Goal: Information Seeking & Learning: Check status

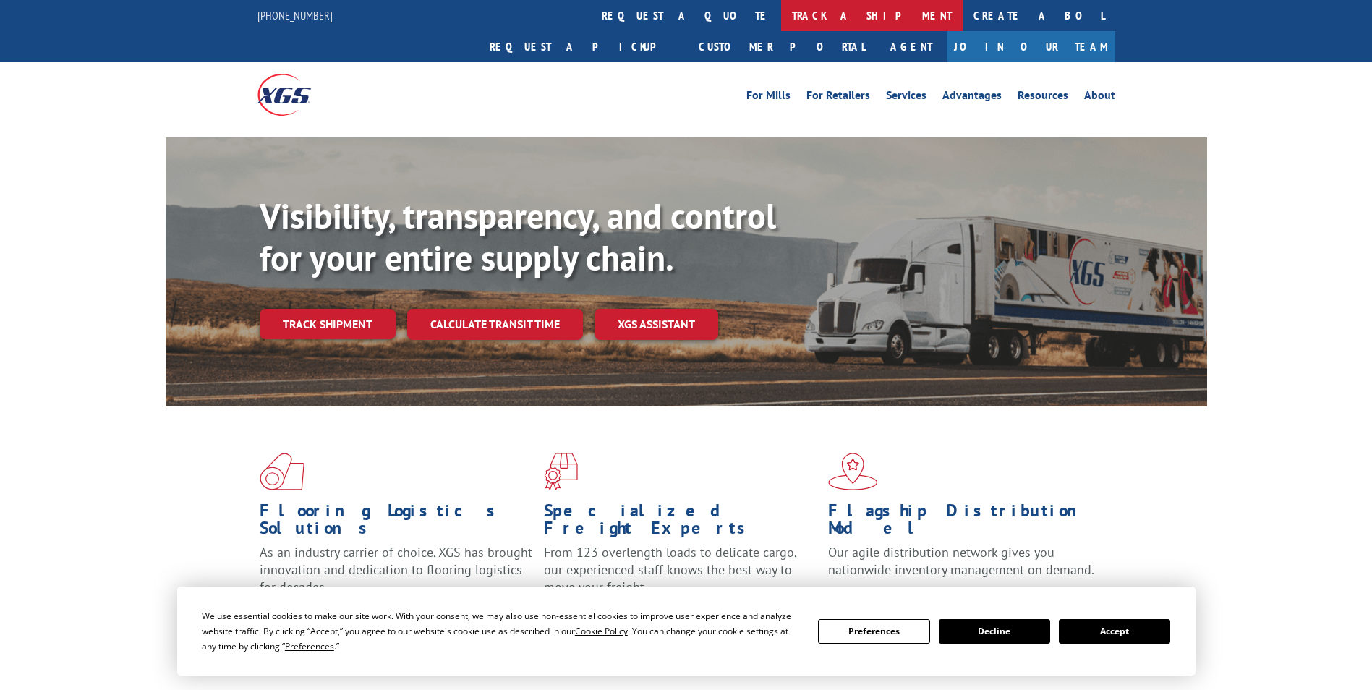
click at [781, 24] on link "track a shipment" at bounding box center [872, 15] width 182 height 31
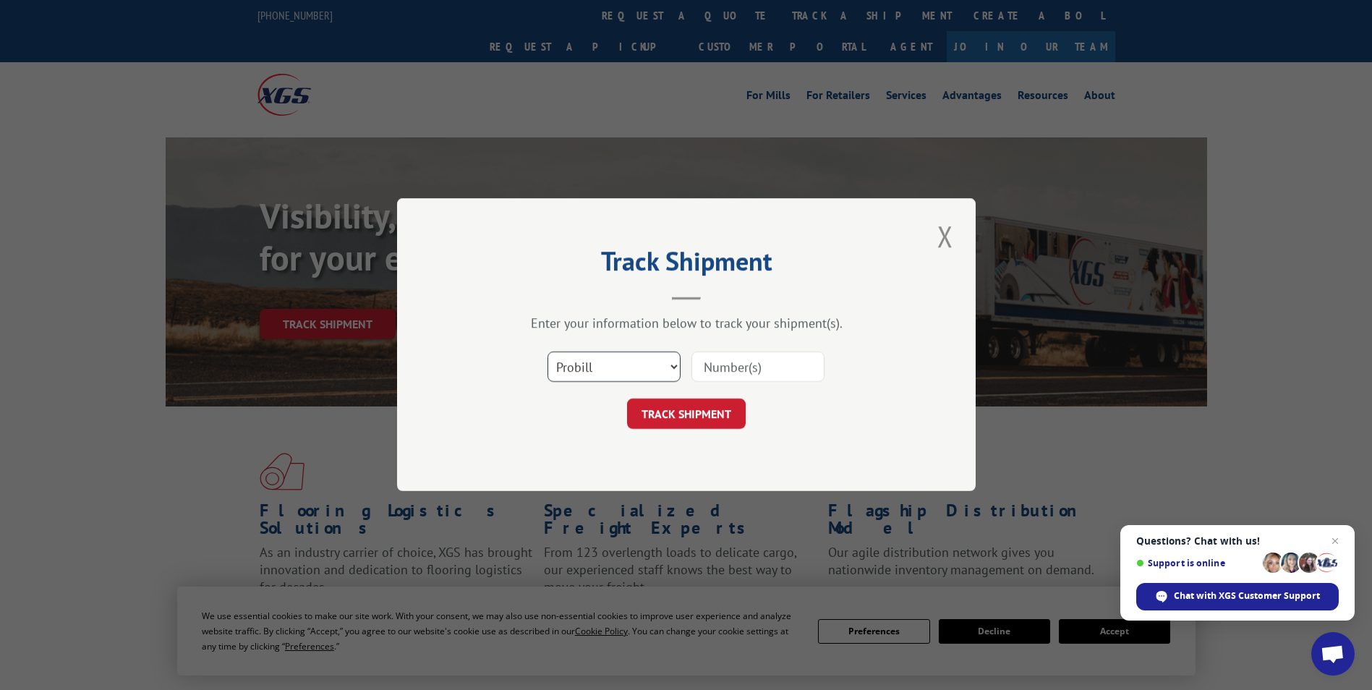
click at [671, 372] on select "Select category... Probill BOL PO" at bounding box center [614, 367] width 133 height 30
select select "bol"
click at [548, 352] on select "Select category... Probill BOL PO" at bounding box center [614, 367] width 133 height 30
click at [770, 370] on input at bounding box center [757, 367] width 133 height 30
type input "6680309720"
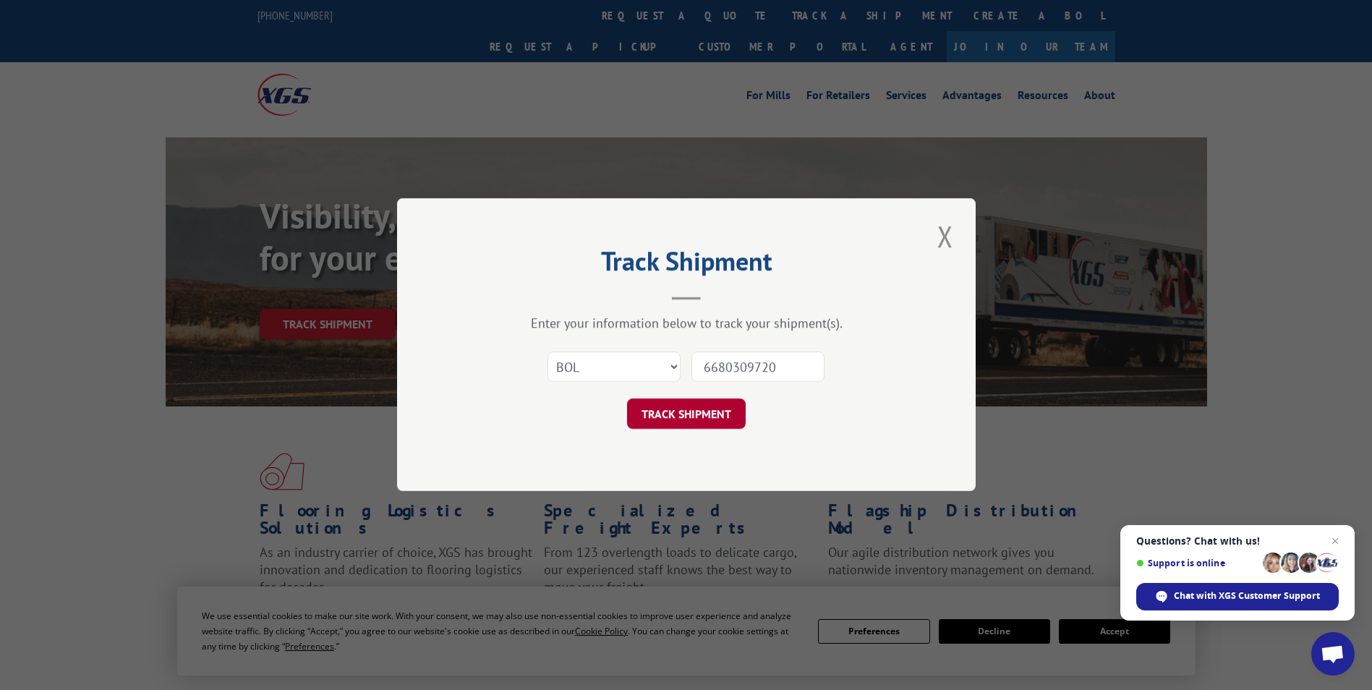
click at [660, 425] on button "TRACK SHIPMENT" at bounding box center [686, 414] width 119 height 30
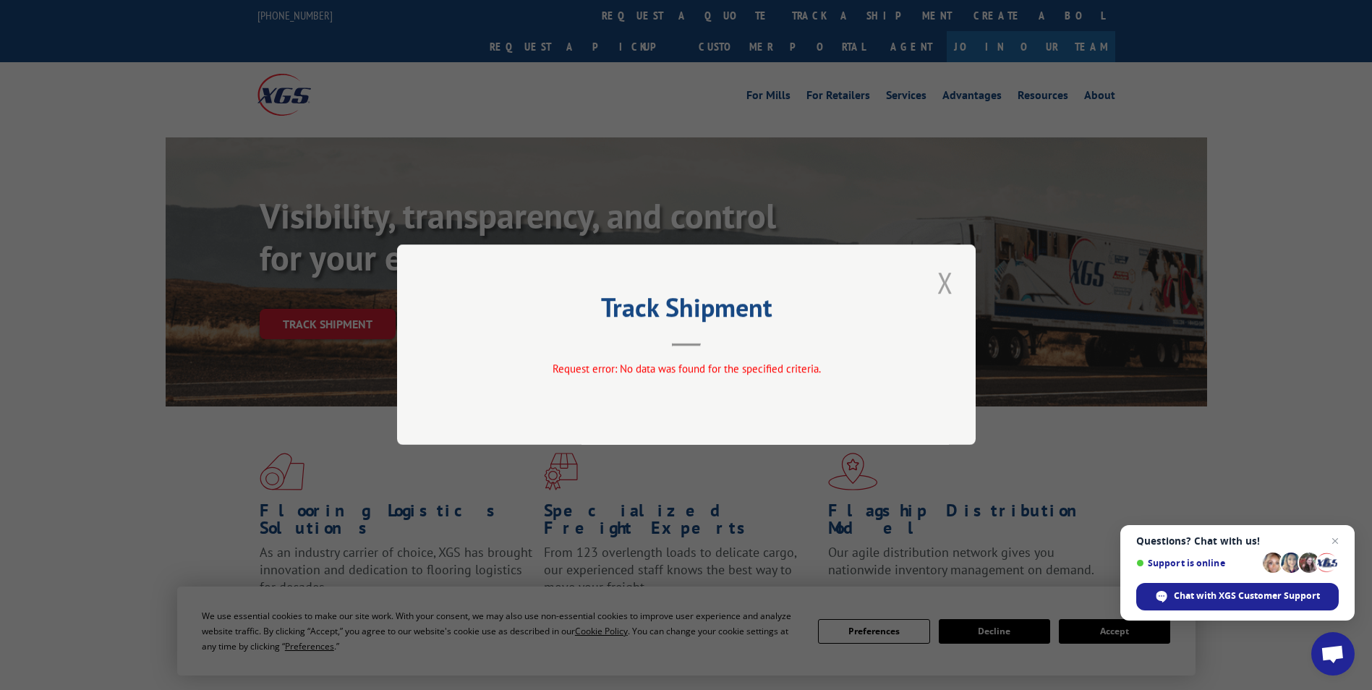
click at [945, 284] on button "Close modal" at bounding box center [945, 283] width 25 height 40
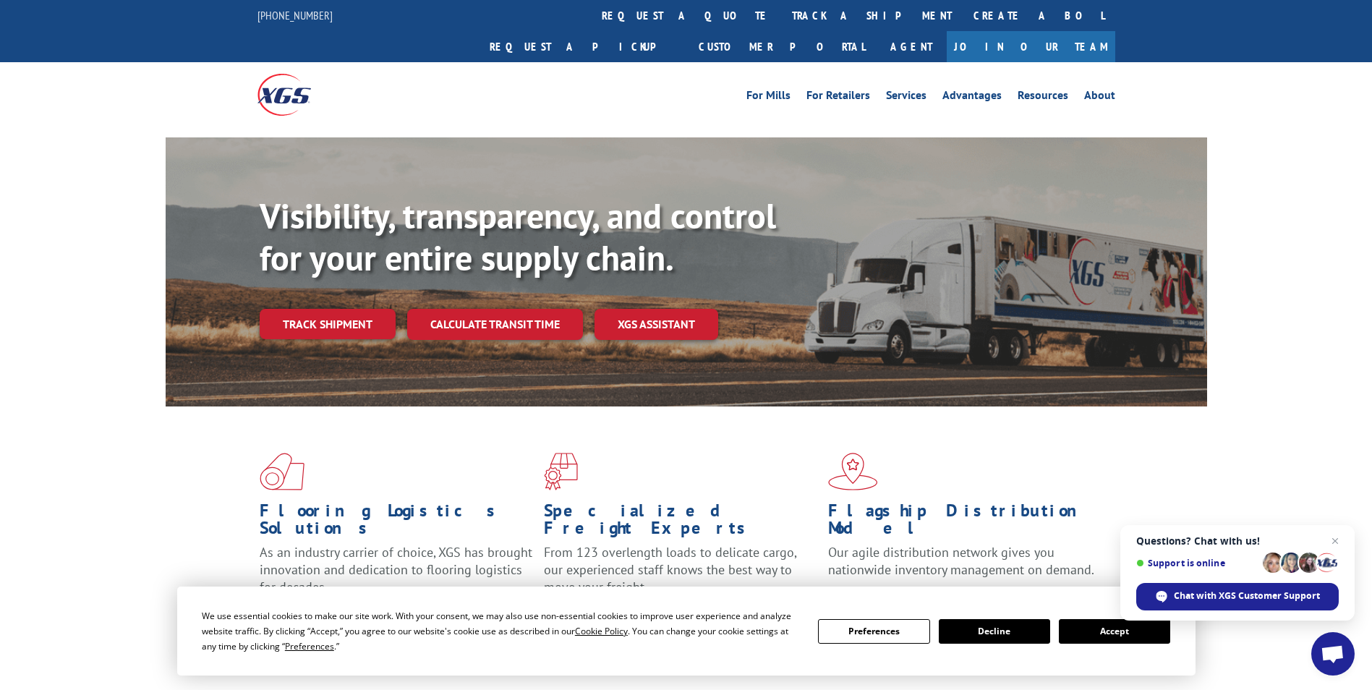
drag, startPoint x: 359, startPoint y: 294, endPoint x: 370, endPoint y: 299, distance: 12.4
click at [359, 309] on link "Track shipment" at bounding box center [328, 324] width 136 height 30
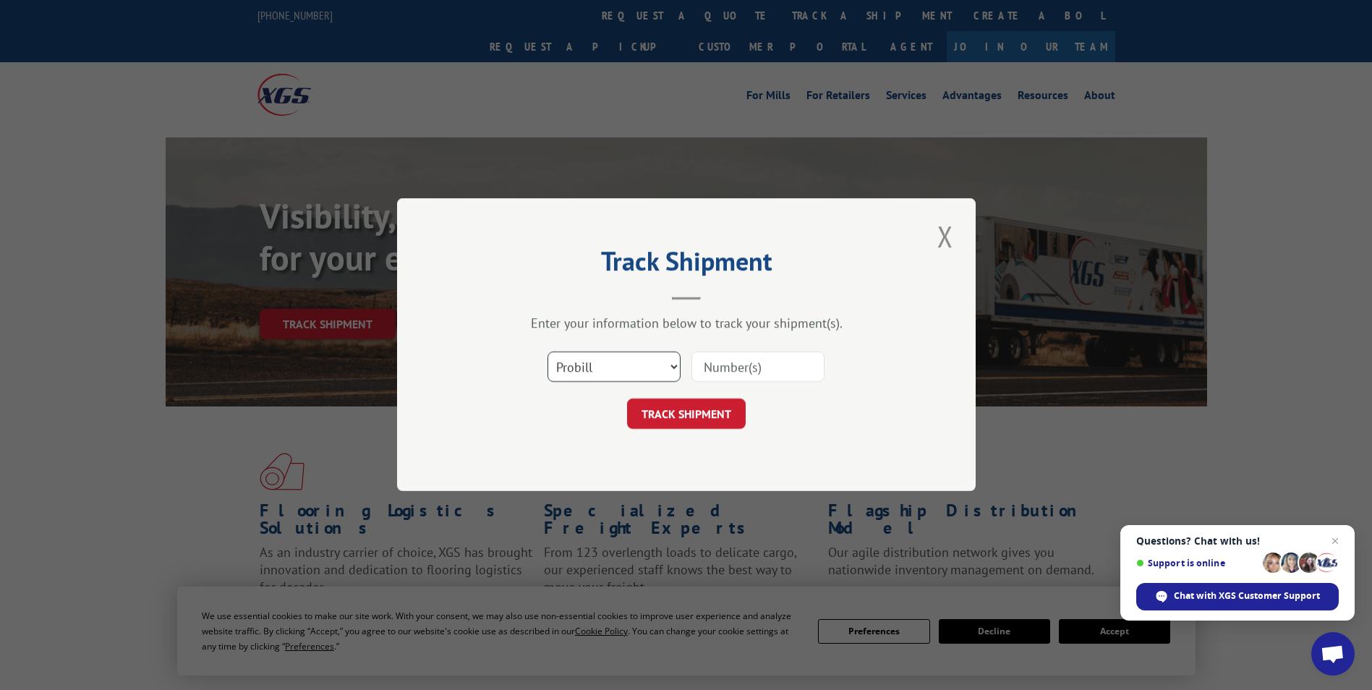
click at [671, 367] on select "Select category... Probill BOL PO" at bounding box center [614, 367] width 133 height 30
select select "po"
click at [548, 352] on select "Select category... Probill BOL PO" at bounding box center [614, 367] width 133 height 30
click at [723, 366] on input at bounding box center [757, 367] width 133 height 30
type input "6680309720"
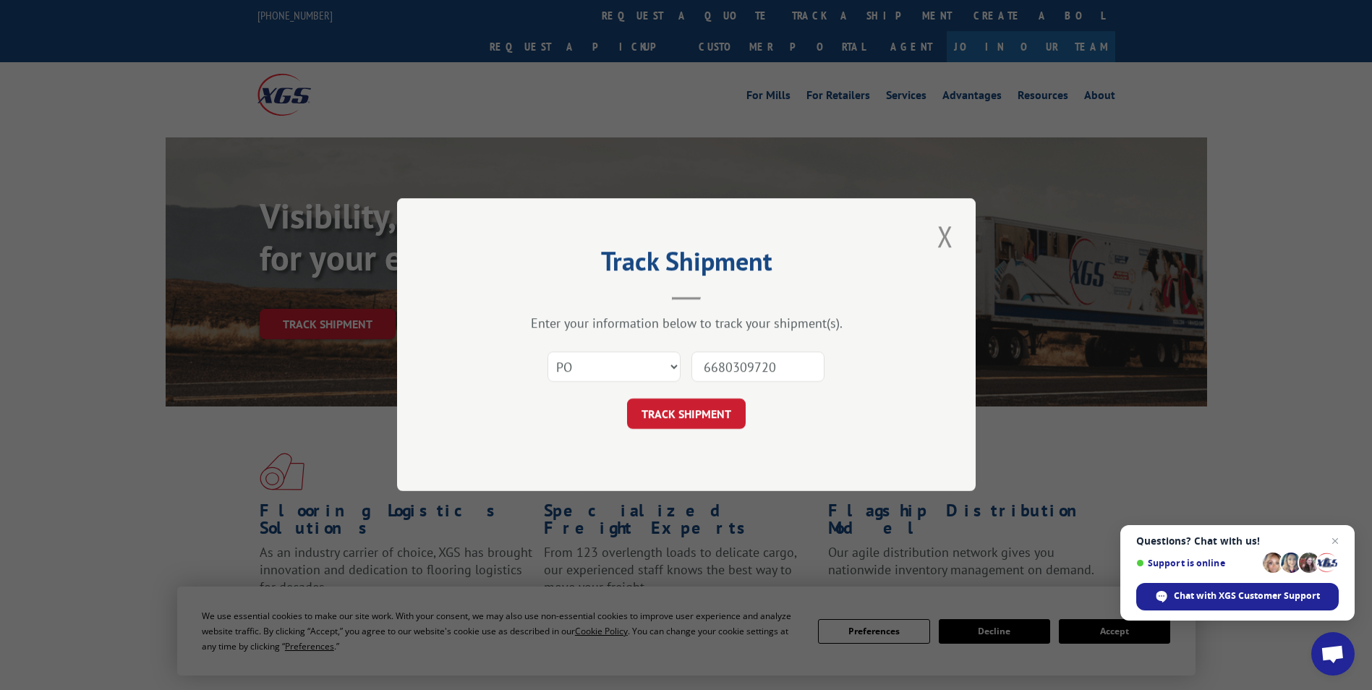
drag, startPoint x: 650, startPoint y: 424, endPoint x: 687, endPoint y: 425, distance: 37.6
click at [650, 424] on button "TRACK SHIPMENT" at bounding box center [686, 414] width 119 height 30
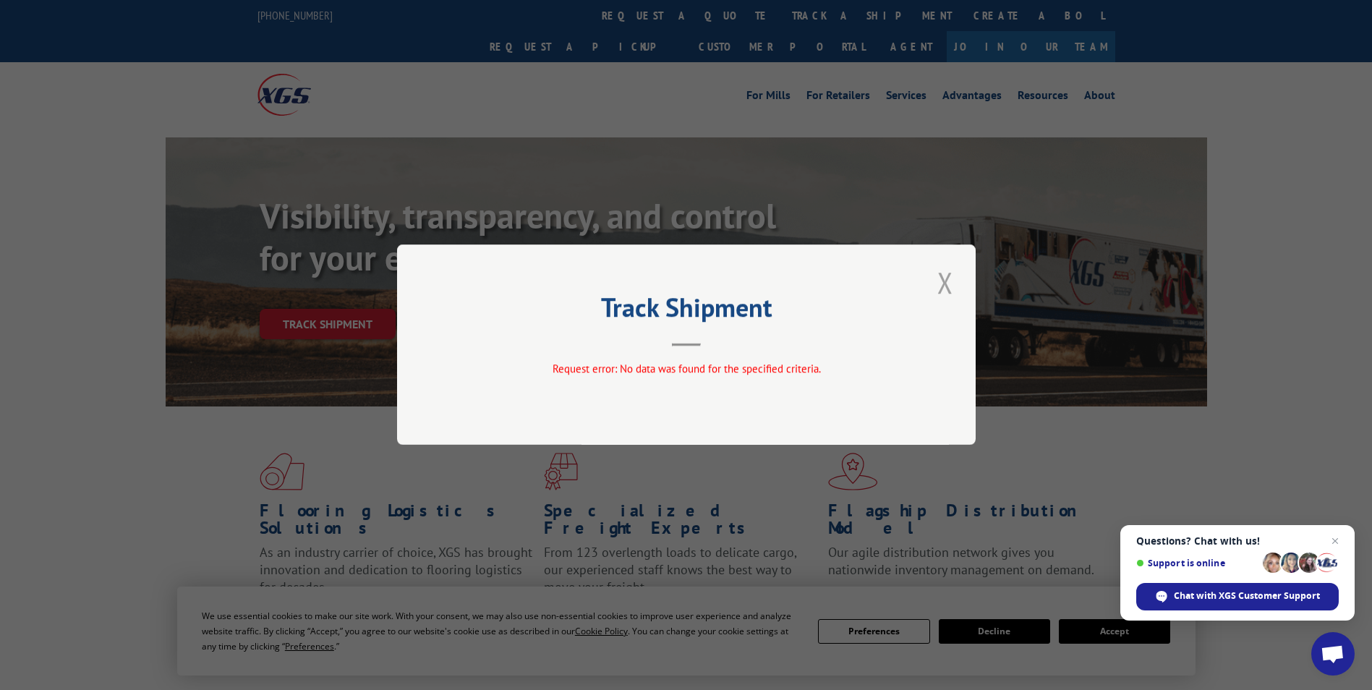
click at [937, 281] on button "Close modal" at bounding box center [945, 283] width 25 height 40
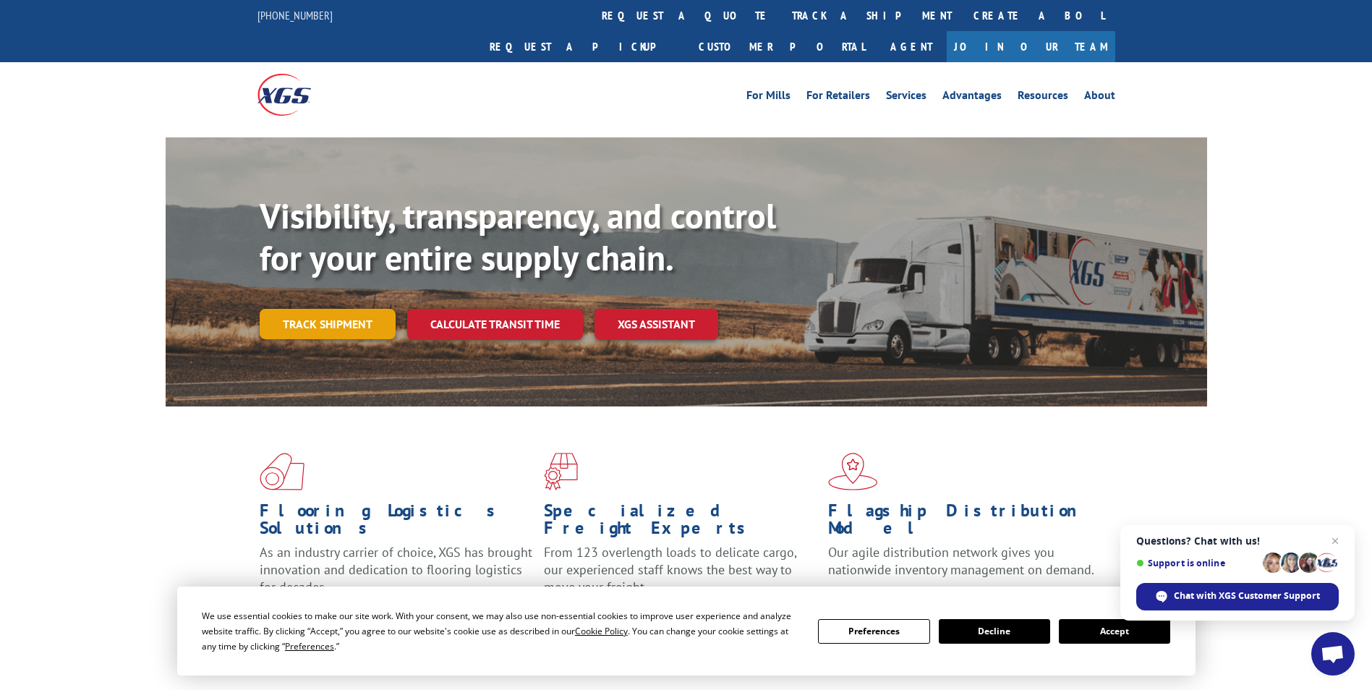
click at [348, 309] on link "Track shipment" at bounding box center [328, 324] width 136 height 30
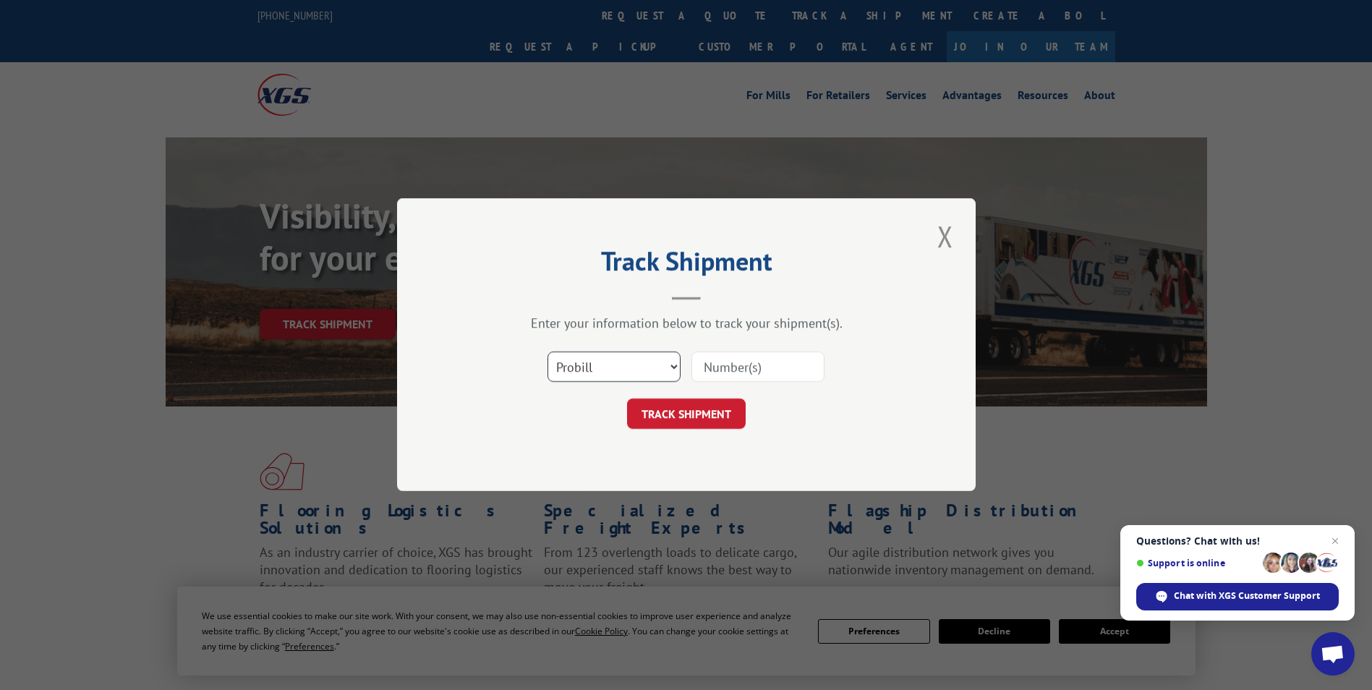
click at [668, 362] on select "Select category... Probill BOL PO" at bounding box center [614, 367] width 133 height 30
click at [548, 352] on select "Select category... Probill BOL PO" at bounding box center [614, 367] width 133 height 30
click at [721, 367] on input at bounding box center [757, 367] width 133 height 30
type input "6680309720"
click at [691, 411] on button "TRACK SHIPMENT" at bounding box center [686, 414] width 119 height 30
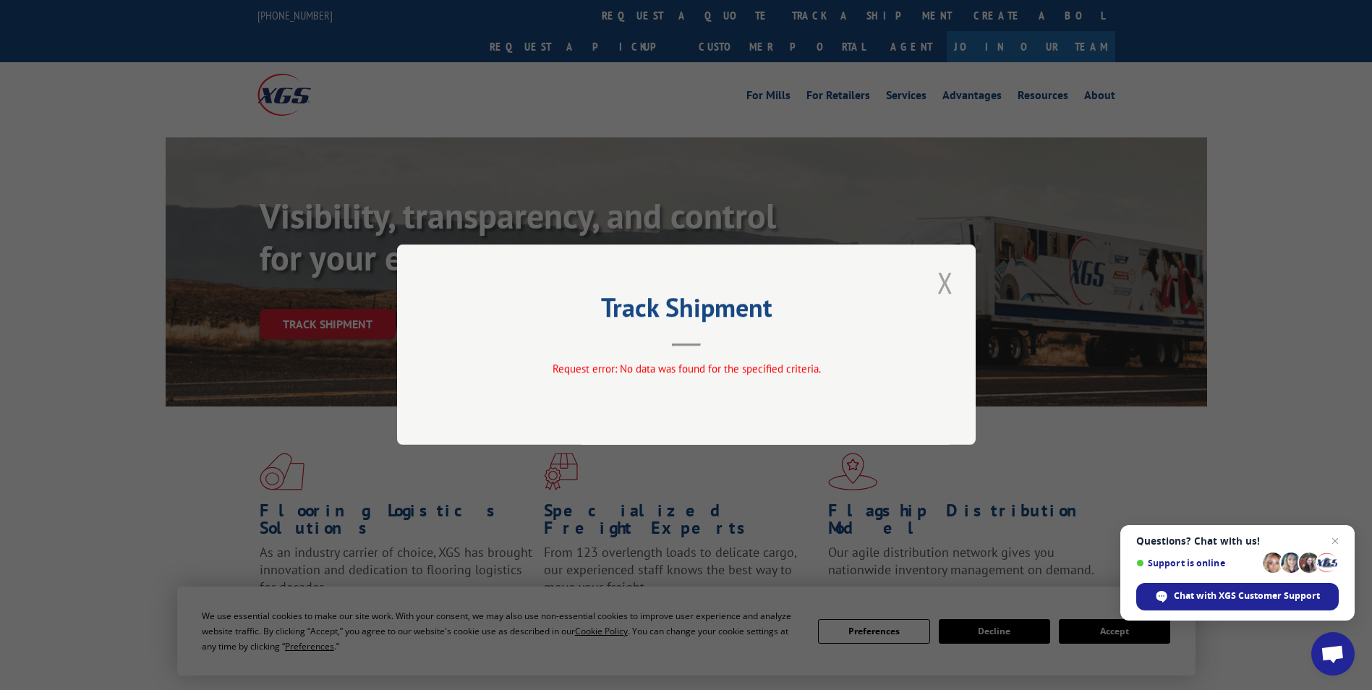
click at [944, 275] on button "Close modal" at bounding box center [945, 283] width 25 height 40
